Goal: Find specific page/section: Find specific page/section

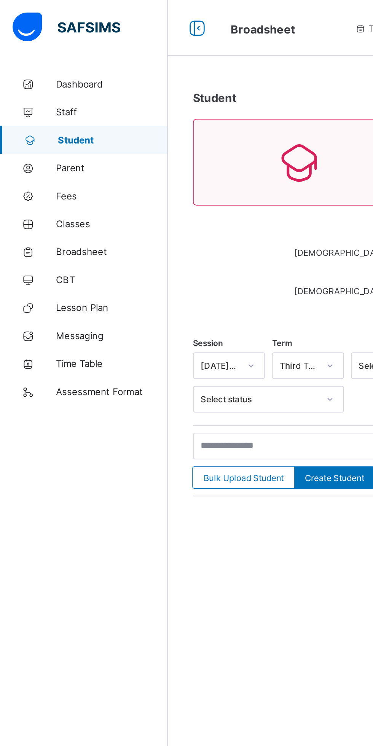
click at [58, 94] on span "Parent" at bounding box center [60, 91] width 61 height 6
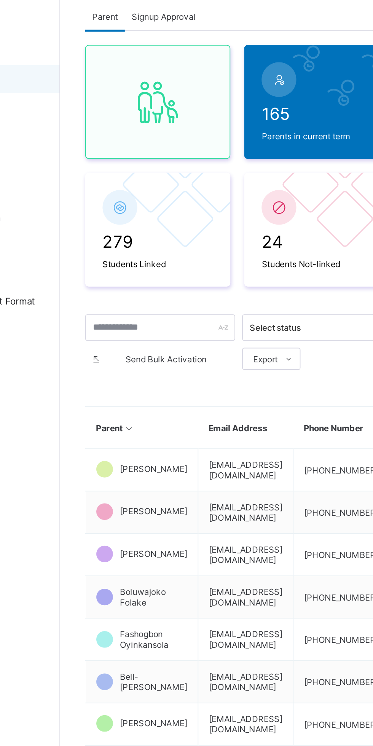
click at [230, 121] on span "Parents in current term" at bounding box center [232, 123] width 61 height 6
